Goal: Information Seeking & Learning: Learn about a topic

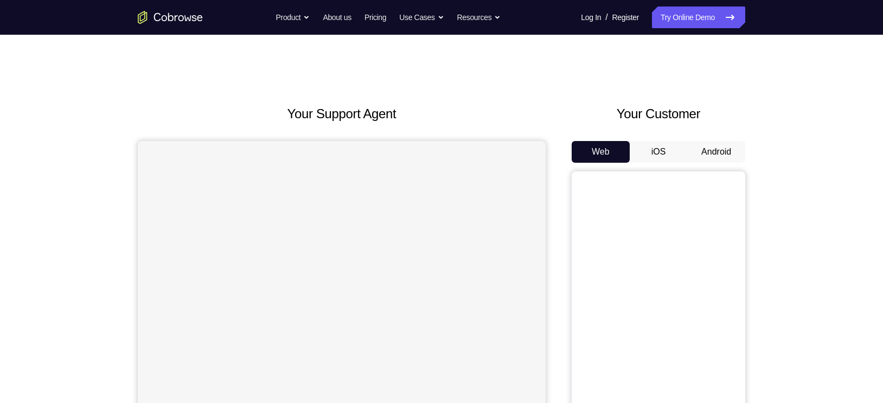
click at [705, 152] on button "Android" at bounding box center [717, 152] width 58 height 22
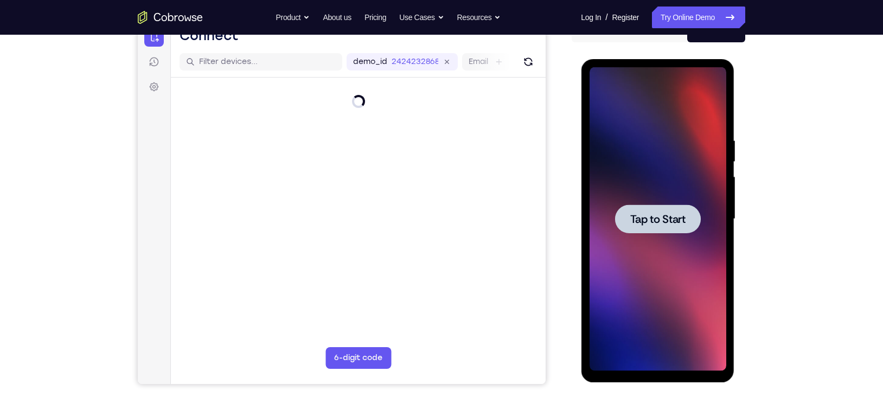
click at [651, 218] on span "Tap to Start" at bounding box center [657, 219] width 55 height 11
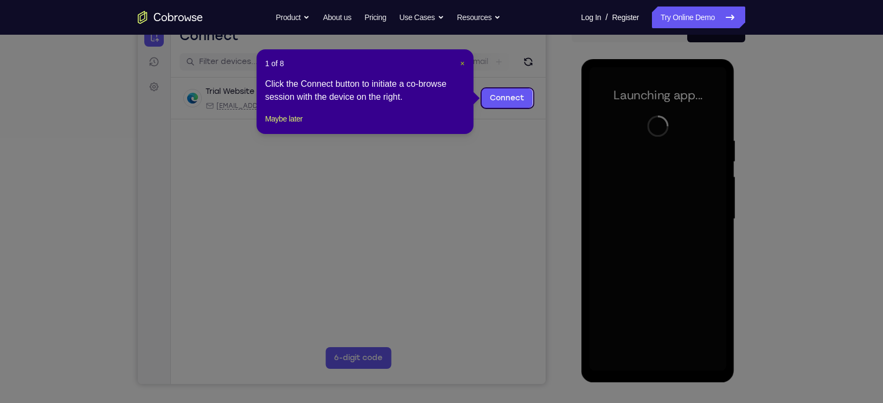
click at [462, 64] on span "×" at bounding box center [462, 63] width 4 height 9
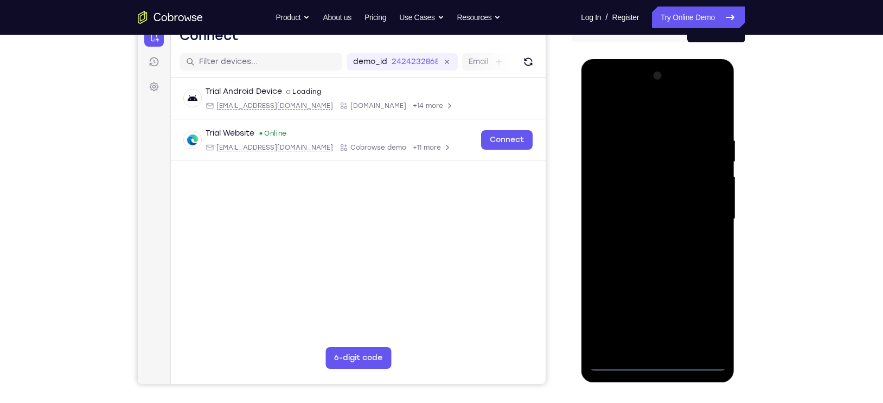
click at [663, 360] on div at bounding box center [657, 219] width 137 height 304
click at [705, 319] on div at bounding box center [657, 219] width 137 height 304
click at [605, 116] on div at bounding box center [657, 219] width 137 height 304
click at [706, 215] on div at bounding box center [657, 219] width 137 height 304
click at [643, 241] on div at bounding box center [657, 219] width 137 height 304
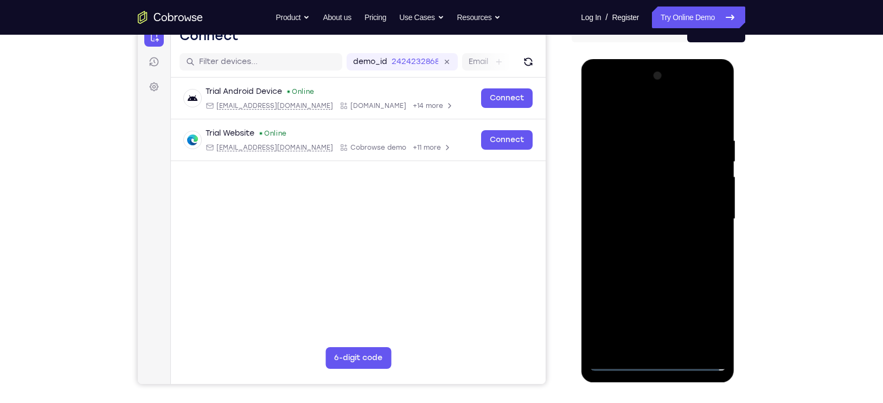
click at [639, 209] on div at bounding box center [657, 219] width 137 height 304
click at [630, 199] on div at bounding box center [657, 219] width 137 height 304
click at [653, 219] on div at bounding box center [657, 219] width 137 height 304
click at [634, 265] on div at bounding box center [657, 219] width 137 height 304
click at [627, 258] on div at bounding box center [657, 219] width 137 height 304
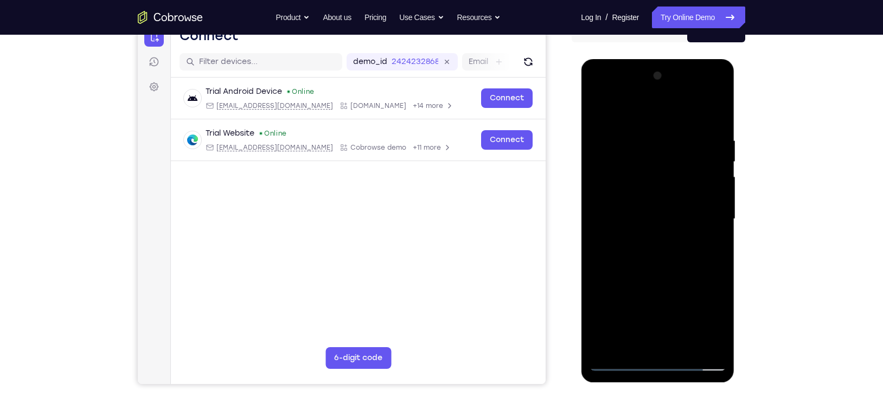
click at [634, 254] on div at bounding box center [657, 219] width 137 height 304
click at [616, 255] on div at bounding box center [657, 219] width 137 height 304
click at [717, 118] on div at bounding box center [657, 219] width 137 height 304
click at [717, 107] on div at bounding box center [657, 219] width 137 height 304
click at [601, 228] on div at bounding box center [657, 219] width 137 height 304
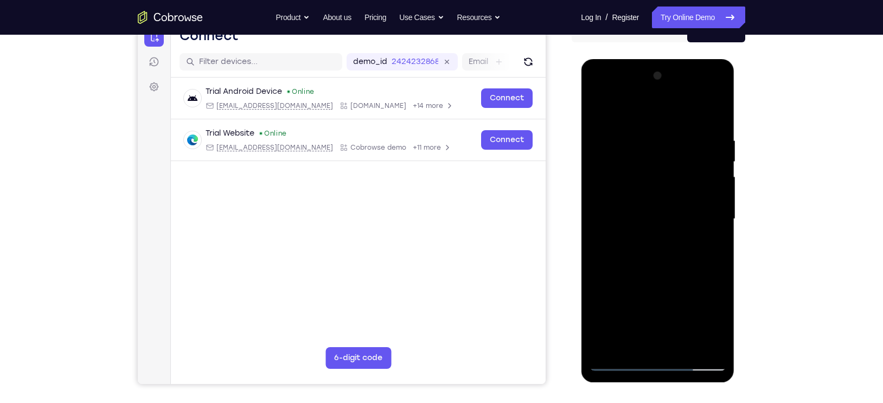
click at [599, 109] on div at bounding box center [657, 219] width 137 height 304
click at [599, 108] on div at bounding box center [657, 219] width 137 height 304
click at [631, 126] on div at bounding box center [657, 219] width 137 height 304
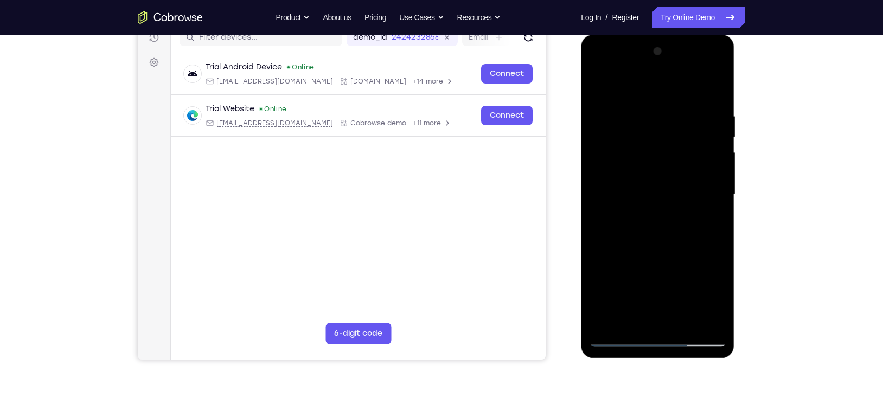
scroll to position [147, 0]
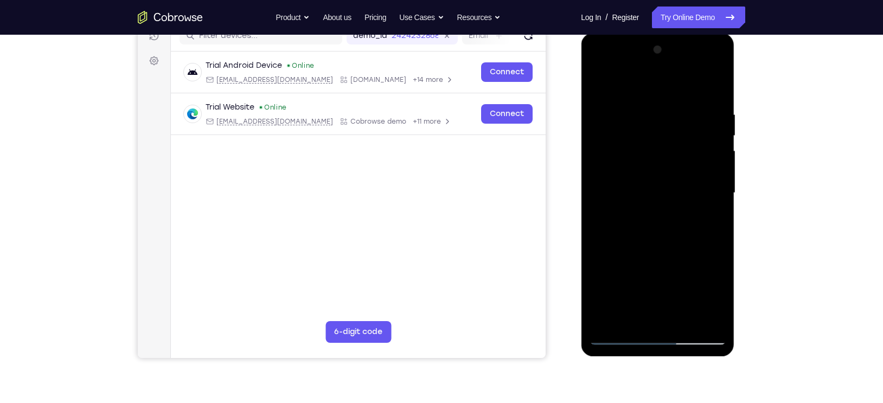
drag, startPoint x: 691, startPoint y: 169, endPoint x: 603, endPoint y: 177, distance: 88.8
click at [603, 177] on div at bounding box center [657, 193] width 137 height 304
drag, startPoint x: 692, startPoint y: 214, endPoint x: 605, endPoint y: 209, distance: 87.0
click at [605, 209] on div at bounding box center [657, 193] width 137 height 304
click at [714, 87] on div at bounding box center [657, 193] width 137 height 304
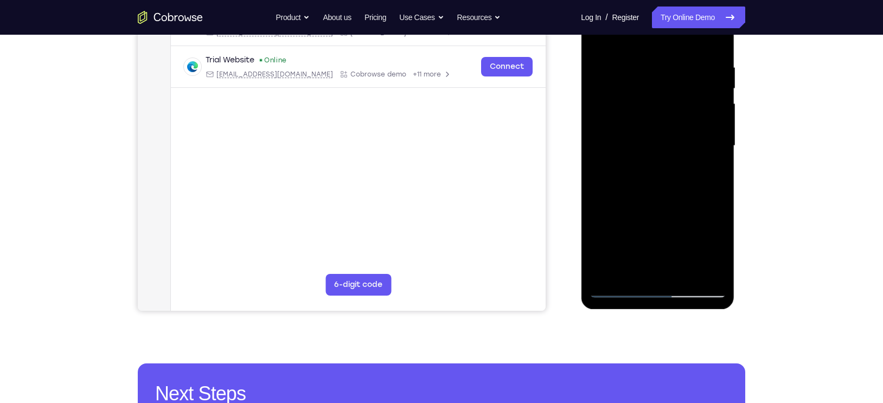
scroll to position [194, 0]
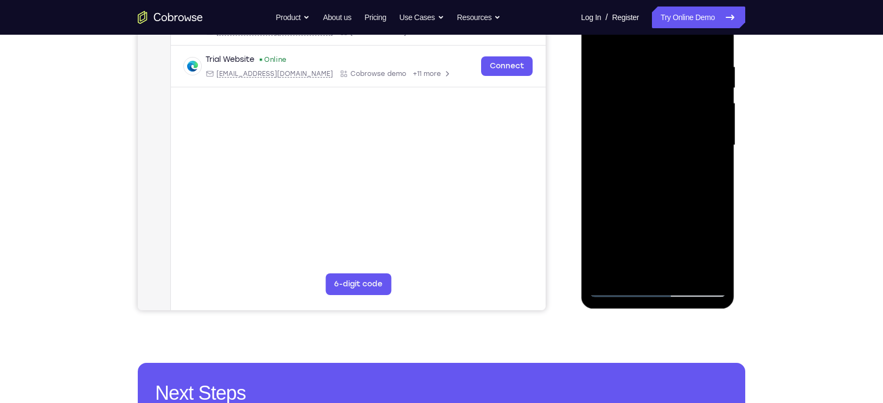
click at [720, 275] on div at bounding box center [657, 145] width 137 height 304
click at [685, 274] on div at bounding box center [657, 145] width 137 height 304
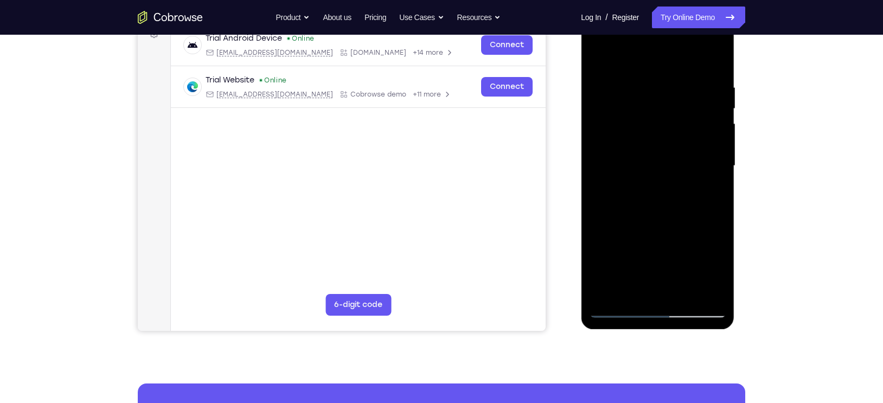
scroll to position [172, 0]
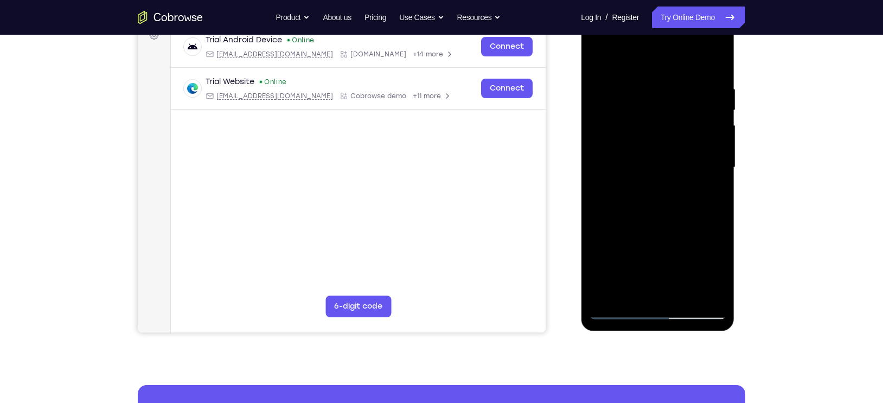
click at [657, 230] on div at bounding box center [657, 168] width 137 height 304
click at [603, 58] on div at bounding box center [657, 168] width 137 height 304
drag, startPoint x: 693, startPoint y: 85, endPoint x: 611, endPoint y: 90, distance: 82.1
click at [611, 90] on div at bounding box center [657, 168] width 137 height 304
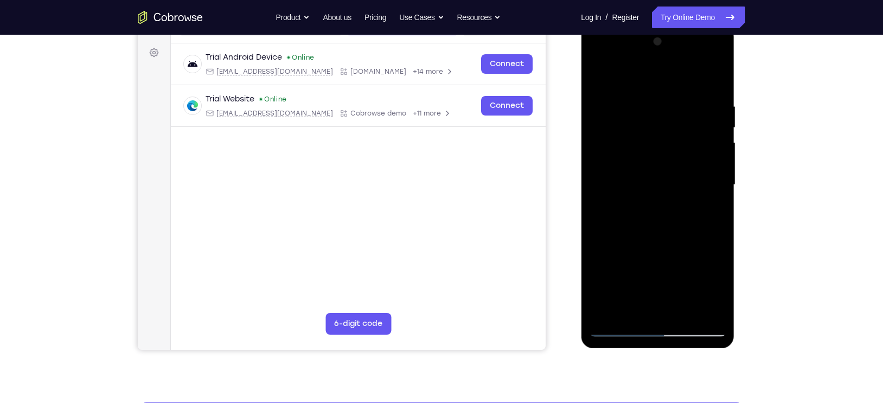
drag, startPoint x: 700, startPoint y: 106, endPoint x: 619, endPoint y: 107, distance: 80.9
click at [619, 107] on div at bounding box center [657, 185] width 137 height 304
drag, startPoint x: 686, startPoint y: 105, endPoint x: 646, endPoint y: 97, distance: 41.0
click at [646, 97] on div at bounding box center [657, 185] width 137 height 304
drag, startPoint x: 672, startPoint y: 95, endPoint x: 596, endPoint y: 90, distance: 76.2
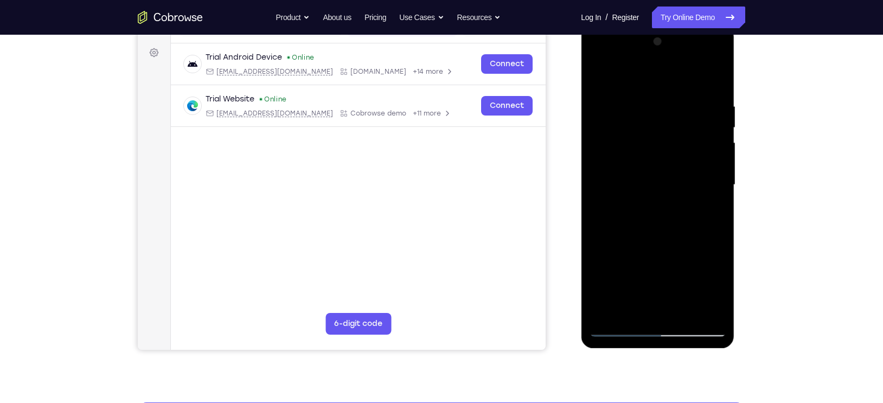
click at [596, 90] on div at bounding box center [657, 185] width 137 height 304
click at [704, 99] on div at bounding box center [657, 185] width 137 height 304
drag, startPoint x: 670, startPoint y: 188, endPoint x: 615, endPoint y: 186, distance: 54.9
click at [615, 186] on div at bounding box center [657, 185] width 137 height 304
drag, startPoint x: 686, startPoint y: 207, endPoint x: 561, endPoint y: 184, distance: 126.9
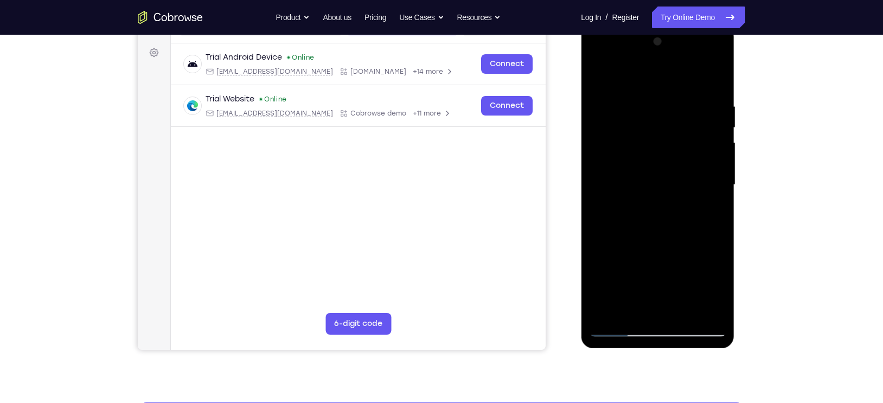
click at [581, 184] on html "Online web based iOS Simulators and Android Emulators. Run iPhone, iPad, Mobile…" at bounding box center [658, 188] width 155 height 326
drag, startPoint x: 666, startPoint y: 186, endPoint x: 527, endPoint y: 158, distance: 141.7
click at [581, 158] on html "Online web based iOS Simulators and Android Emulators. Run iPhone, iPad, Mobile…" at bounding box center [658, 188] width 155 height 326
drag, startPoint x: 700, startPoint y: 174, endPoint x: 605, endPoint y: 155, distance: 96.4
click at [605, 155] on div at bounding box center [657, 185] width 137 height 304
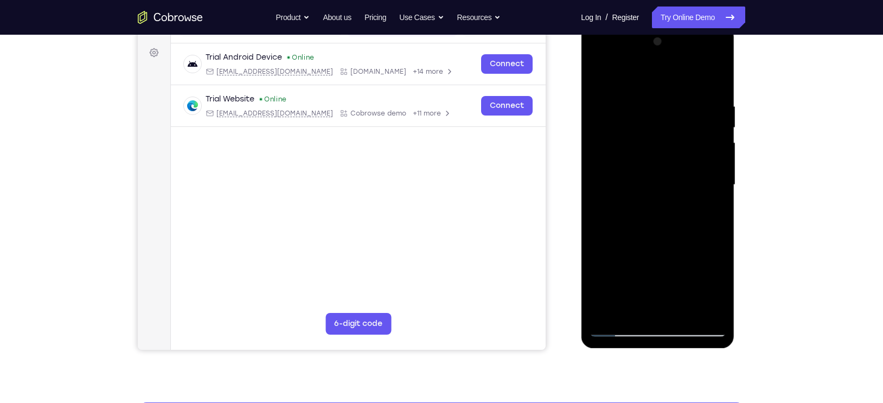
click at [714, 81] on div at bounding box center [657, 185] width 137 height 304
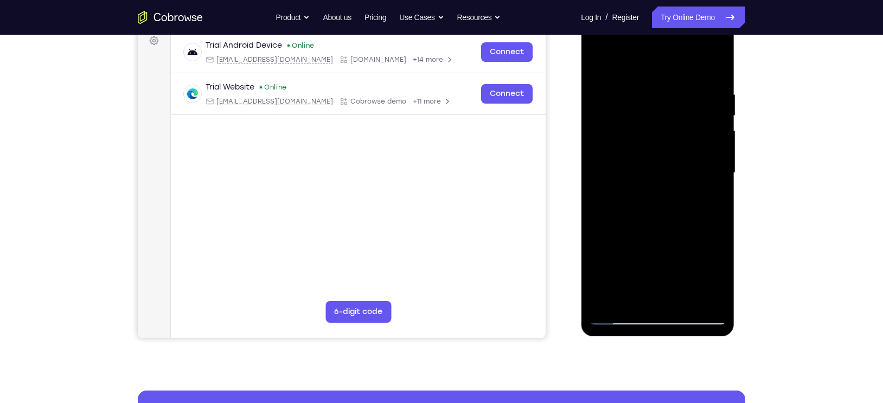
drag, startPoint x: 662, startPoint y: 246, endPoint x: 651, endPoint y: 134, distance: 112.3
click at [651, 134] on div at bounding box center [657, 173] width 137 height 304
drag, startPoint x: 672, startPoint y: 252, endPoint x: 667, endPoint y: 116, distance: 136.3
click at [667, 116] on div at bounding box center [657, 173] width 137 height 304
drag, startPoint x: 656, startPoint y: 175, endPoint x: 670, endPoint y: 99, distance: 77.8
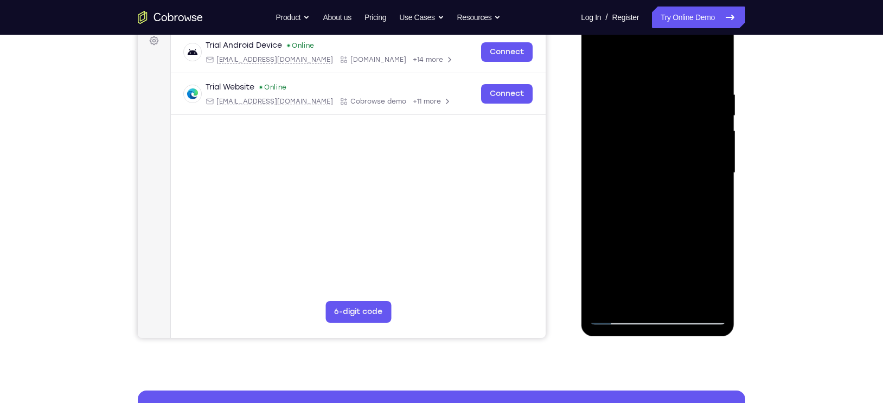
click at [670, 99] on div at bounding box center [657, 173] width 137 height 304
drag, startPoint x: 673, startPoint y: 149, endPoint x: 668, endPoint y: 196, distance: 47.6
click at [668, 196] on div at bounding box center [657, 173] width 137 height 304
drag, startPoint x: 664, startPoint y: 218, endPoint x: 667, endPoint y: 98, distance: 119.4
click at [667, 98] on div at bounding box center [657, 173] width 137 height 304
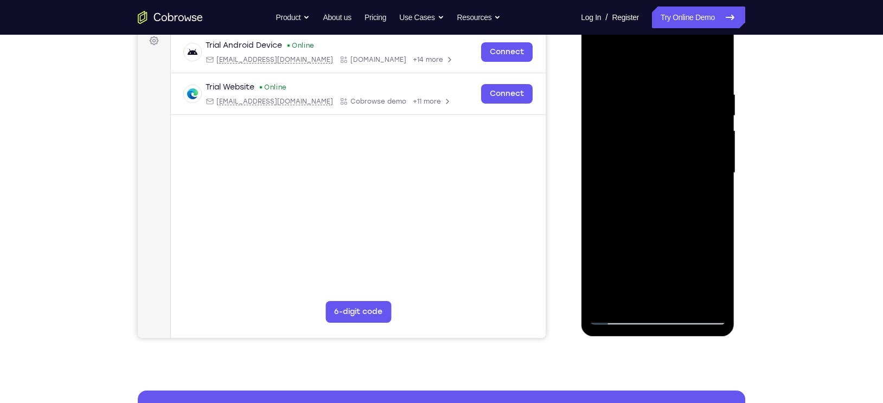
drag, startPoint x: 663, startPoint y: 210, endPoint x: 671, endPoint y: 44, distance: 166.3
click at [671, 44] on div at bounding box center [657, 173] width 137 height 304
drag, startPoint x: 656, startPoint y: 242, endPoint x: 662, endPoint y: 52, distance: 190.6
click at [662, 52] on div at bounding box center [657, 173] width 137 height 304
drag, startPoint x: 666, startPoint y: 199, endPoint x: 692, endPoint y: -2, distance: 202.5
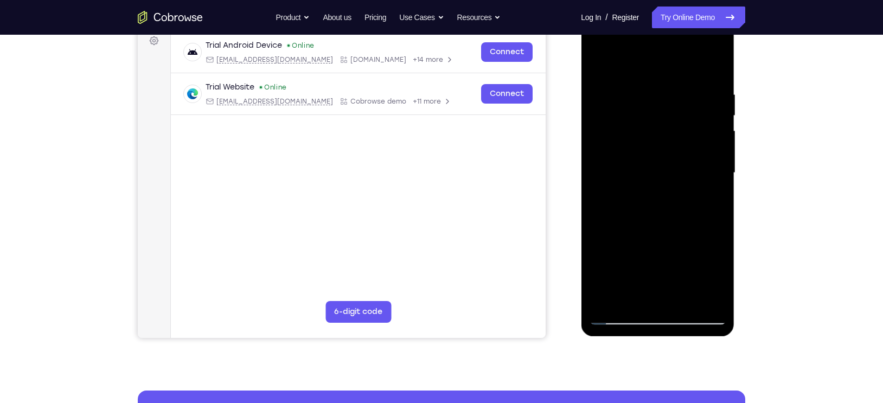
click at [692, 13] on html "Online web based iOS Simulators and Android Emulators. Run iPhone, iPad, Mobile…" at bounding box center [658, 176] width 155 height 326
drag, startPoint x: 672, startPoint y: 175, endPoint x: 691, endPoint y: -5, distance: 181.7
click at [691, 13] on html "Online web based iOS Simulators and Android Emulators. Run iPhone, iPad, Mobile…" at bounding box center [658, 176] width 155 height 326
drag, startPoint x: 679, startPoint y: 244, endPoint x: 662, endPoint y: 158, distance: 87.6
click at [662, 158] on div at bounding box center [657, 173] width 137 height 304
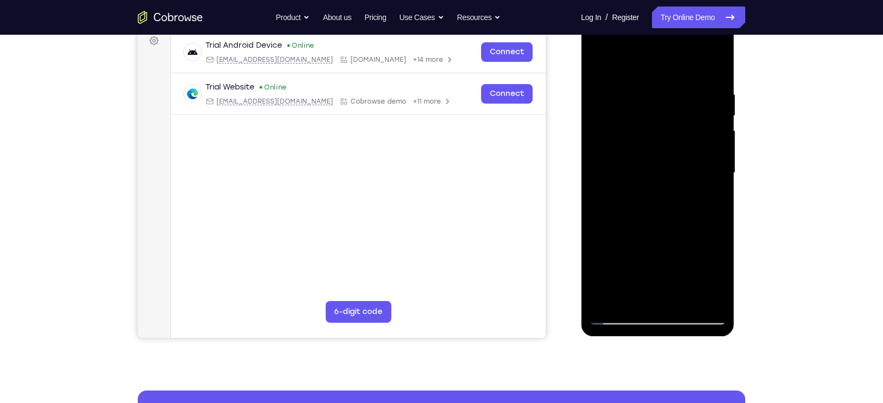
drag, startPoint x: 649, startPoint y: 237, endPoint x: 639, endPoint y: 195, distance: 42.9
click at [639, 195] on div at bounding box center [657, 173] width 137 height 304
drag, startPoint x: 663, startPoint y: 219, endPoint x: 659, endPoint y: 200, distance: 19.5
click at [659, 200] on div at bounding box center [657, 173] width 137 height 304
drag, startPoint x: 671, startPoint y: 240, endPoint x: 658, endPoint y: 155, distance: 86.6
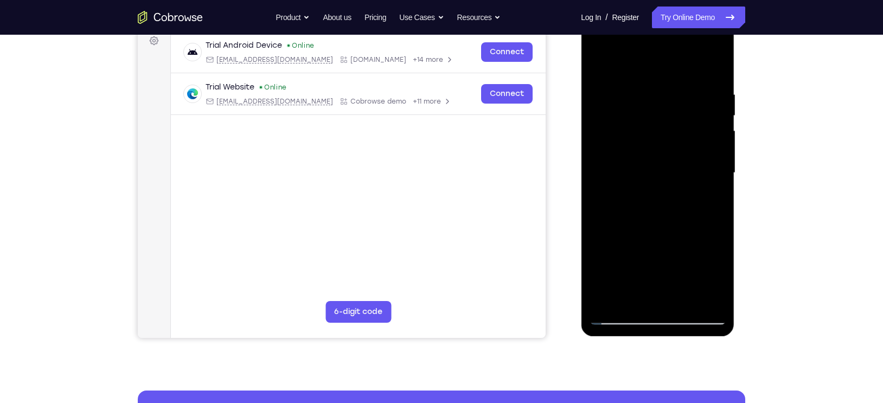
click at [658, 155] on div at bounding box center [657, 173] width 137 height 304
drag, startPoint x: 665, startPoint y: 224, endPoint x: 658, endPoint y: 133, distance: 91.4
click at [658, 133] on div at bounding box center [657, 173] width 137 height 304
drag, startPoint x: 668, startPoint y: 199, endPoint x: 664, endPoint y: 130, distance: 69.5
click at [664, 130] on div at bounding box center [657, 173] width 137 height 304
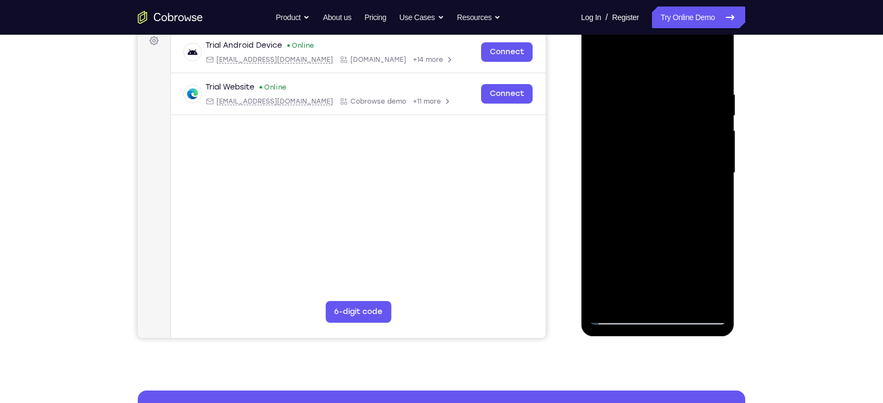
click at [716, 141] on div at bounding box center [657, 173] width 137 height 304
click at [717, 144] on div at bounding box center [657, 173] width 137 height 304
click at [669, 180] on div at bounding box center [657, 173] width 137 height 304
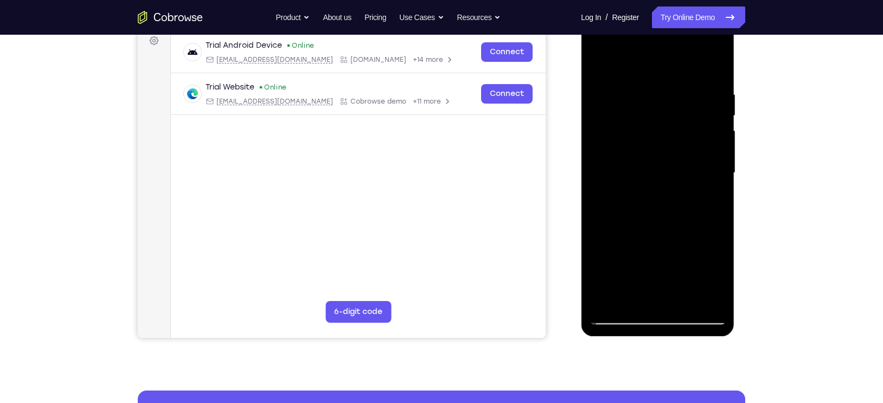
drag, startPoint x: 669, startPoint y: 219, endPoint x: 666, endPoint y: 104, distance: 114.6
click at [666, 104] on div at bounding box center [657, 173] width 137 height 304
drag, startPoint x: 662, startPoint y: 229, endPoint x: 656, endPoint y: 153, distance: 76.2
click at [656, 153] on div at bounding box center [657, 173] width 137 height 304
drag, startPoint x: 662, startPoint y: 224, endPoint x: 656, endPoint y: 147, distance: 77.3
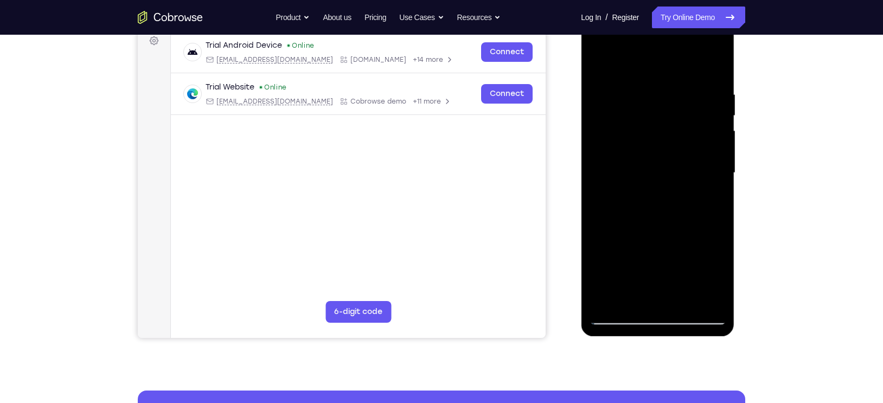
click at [656, 147] on div at bounding box center [657, 173] width 137 height 304
drag, startPoint x: 678, startPoint y: 202, endPoint x: 671, endPoint y: 157, distance: 45.5
click at [671, 157] on div at bounding box center [657, 173] width 137 height 304
drag, startPoint x: 673, startPoint y: 181, endPoint x: 660, endPoint y: 256, distance: 76.1
click at [660, 256] on div at bounding box center [657, 173] width 137 height 304
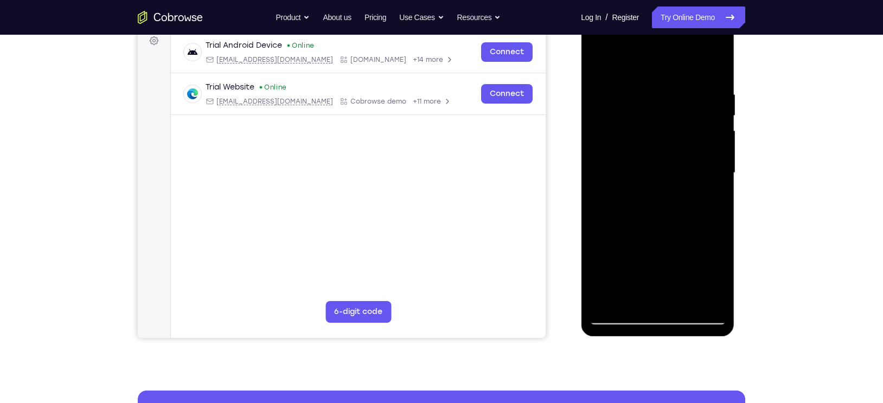
drag, startPoint x: 674, startPoint y: 251, endPoint x: 666, endPoint y: 133, distance: 118.0
click at [666, 133] on div at bounding box center [657, 173] width 137 height 304
drag, startPoint x: 680, startPoint y: 207, endPoint x: 669, endPoint y: 152, distance: 56.4
click at [669, 152] on div at bounding box center [657, 173] width 137 height 304
